Goal: Task Accomplishment & Management: Use online tool/utility

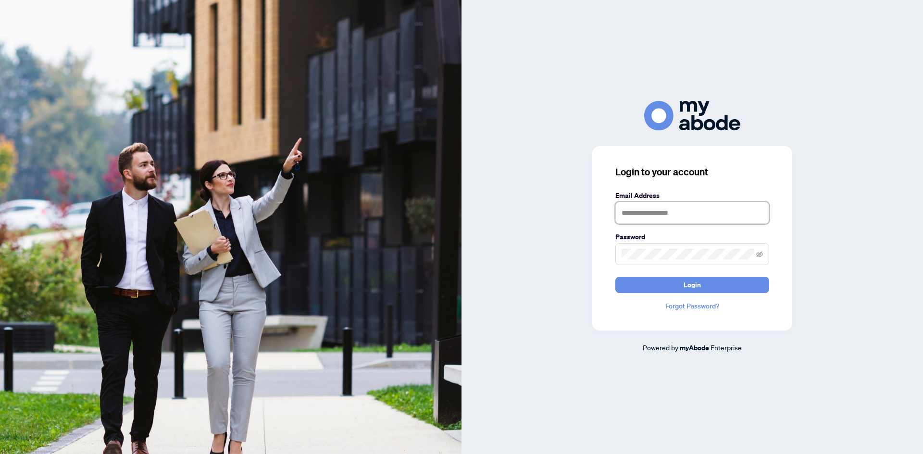
click at [656, 212] on input "text" at bounding box center [692, 213] width 154 height 22
type input "**********"
click at [683, 284] on button "Login" at bounding box center [692, 285] width 154 height 16
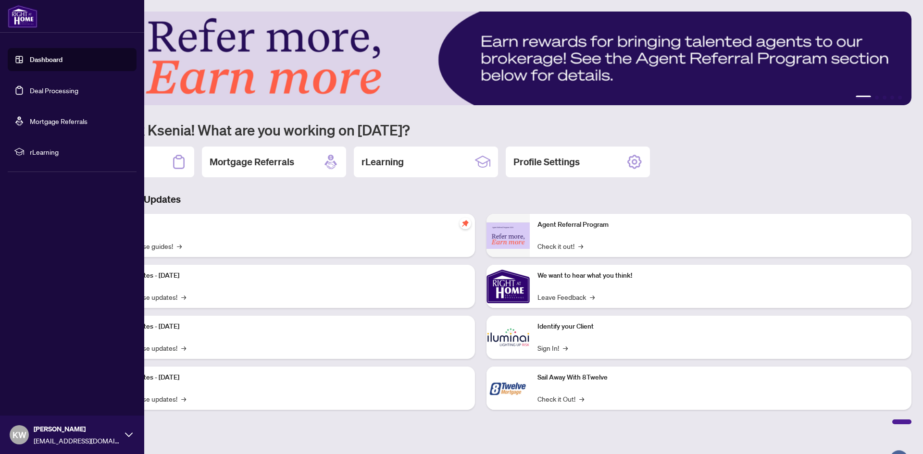
click at [30, 86] on link "Deal Processing" at bounding box center [54, 90] width 49 height 9
